Goal: Find specific page/section

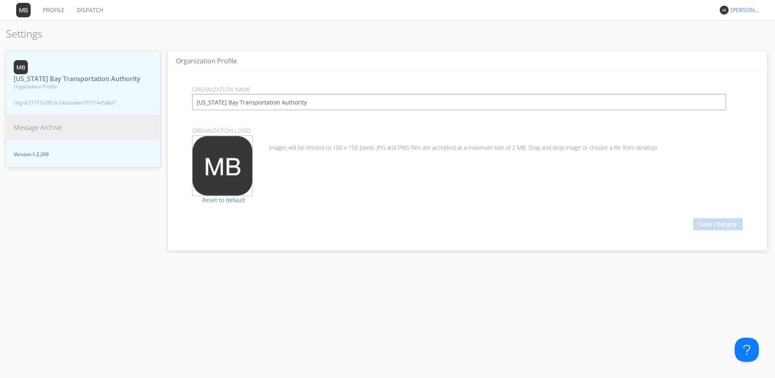
click at [741, 9] on div "[PERSON_NAME]" at bounding box center [746, 10] width 30 height 8
click at [742, 28] on div "Settings" at bounding box center [750, 28] width 42 height 15
click at [43, 132] on span "Message Archive" at bounding box center [38, 127] width 48 height 9
